Goal: Check status: Check status

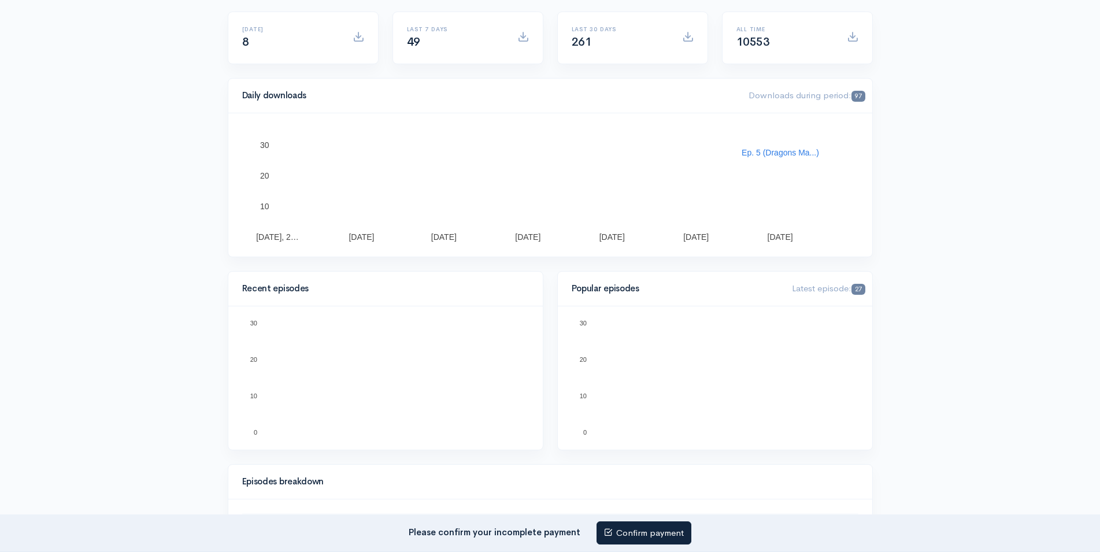
scroll to position [59, 0]
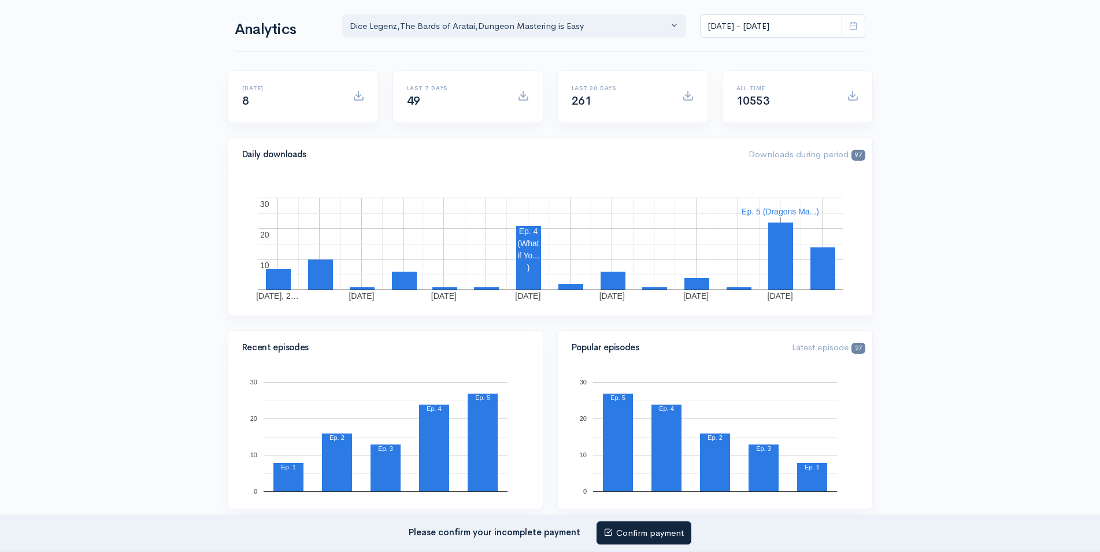
click at [850, 25] on icon at bounding box center [853, 25] width 9 height 9
click at [744, 122] on li "Last 30 days" at bounding box center [741, 123] width 81 height 18
type input "[DATE] - [DATE]"
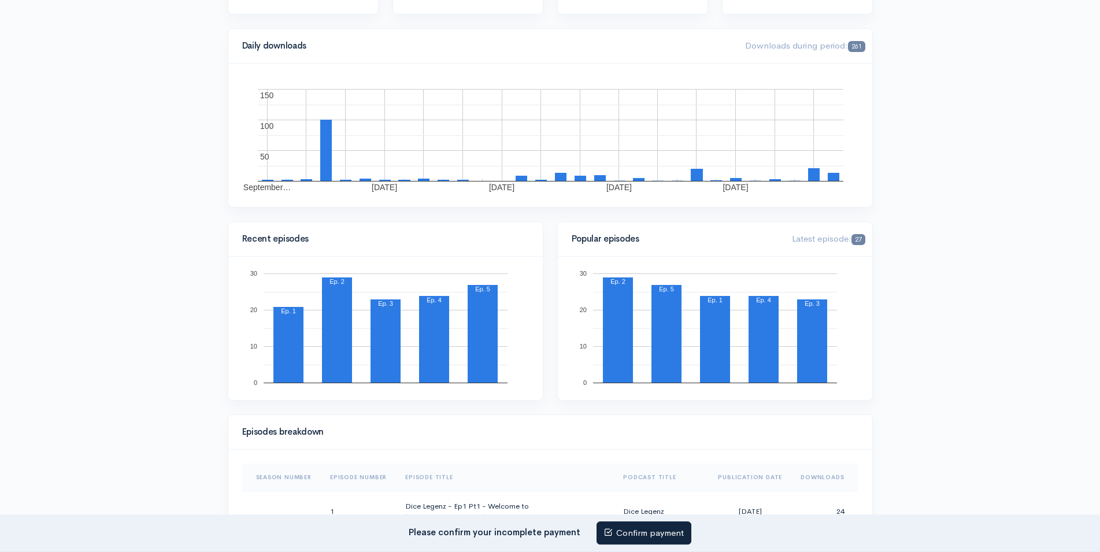
scroll to position [0, 0]
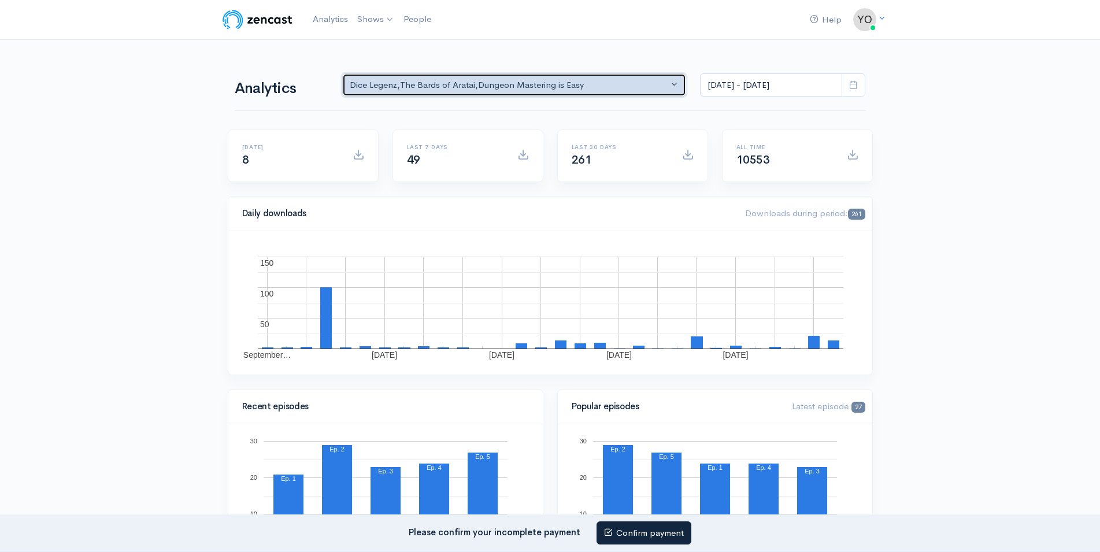
click at [675, 83] on button "Dice Legenz , The Bards of Aratai , Dungeon Mastering is Easy" at bounding box center [514, 85] width 345 height 24
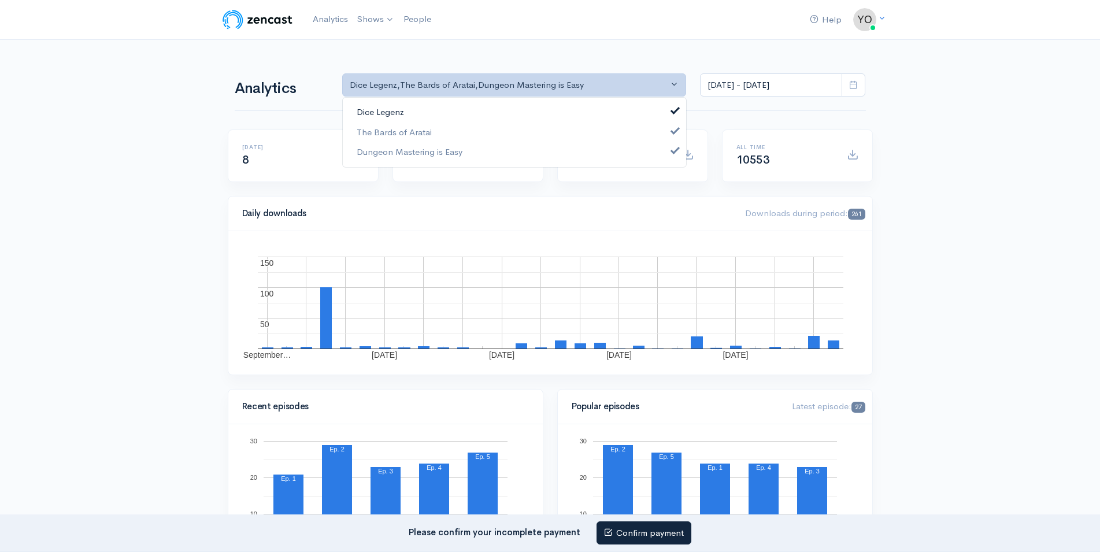
click at [673, 111] on span at bounding box center [675, 109] width 5 height 9
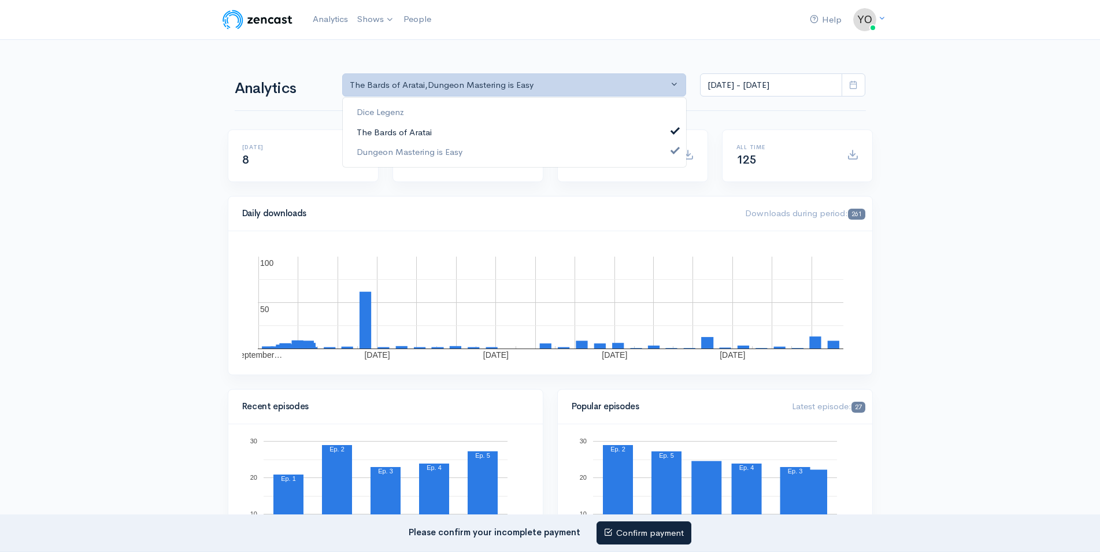
click at [673, 127] on link "The Bards of Aratai" at bounding box center [514, 132] width 343 height 20
select select "15926"
